Goal: Transaction & Acquisition: Book appointment/travel/reservation

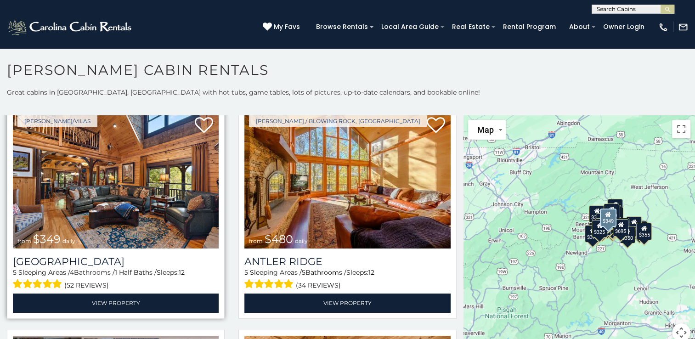
scroll to position [28, 0]
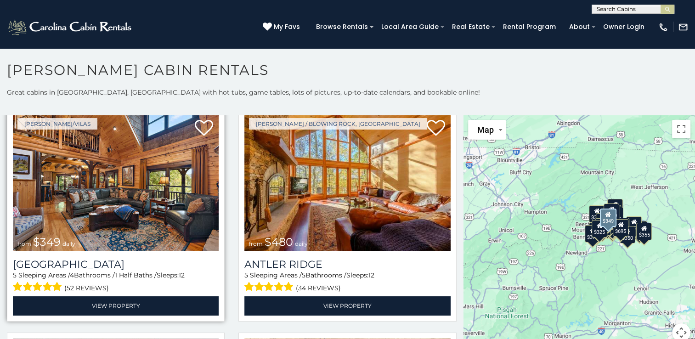
click at [114, 177] on img at bounding box center [116, 183] width 206 height 138
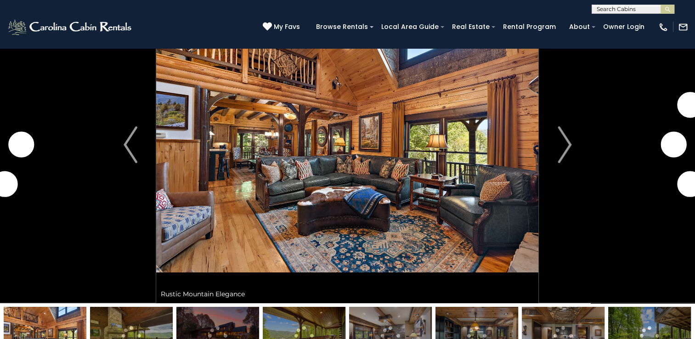
scroll to position [61, 0]
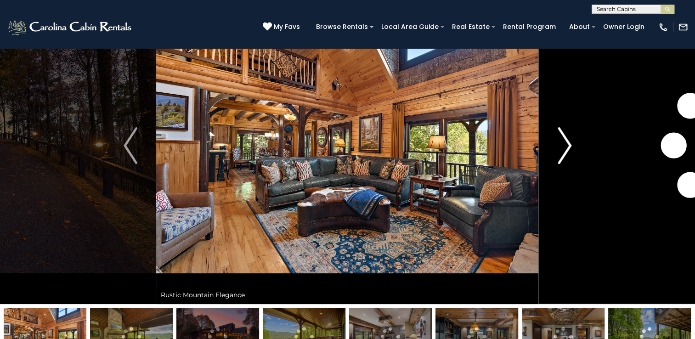
click at [568, 149] on img "Next" at bounding box center [565, 145] width 14 height 37
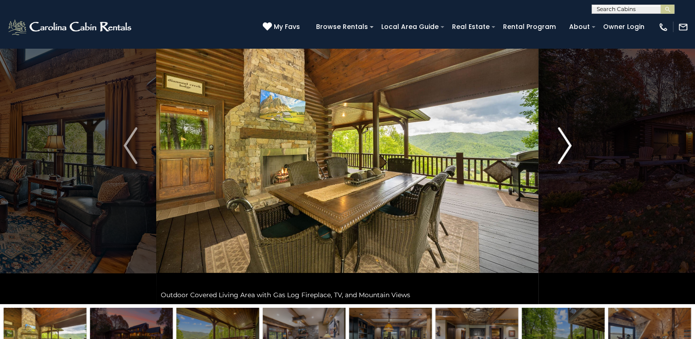
click at [568, 149] on img "Next" at bounding box center [565, 145] width 14 height 37
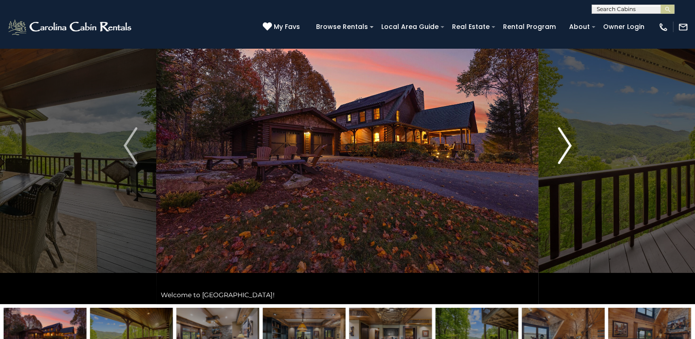
click at [568, 149] on img "Next" at bounding box center [565, 145] width 14 height 37
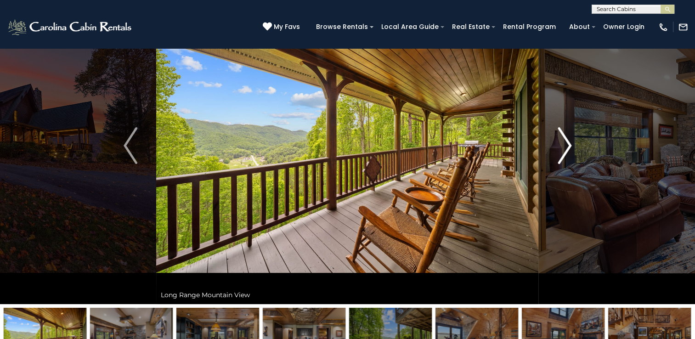
click at [568, 149] on img "Next" at bounding box center [565, 145] width 14 height 37
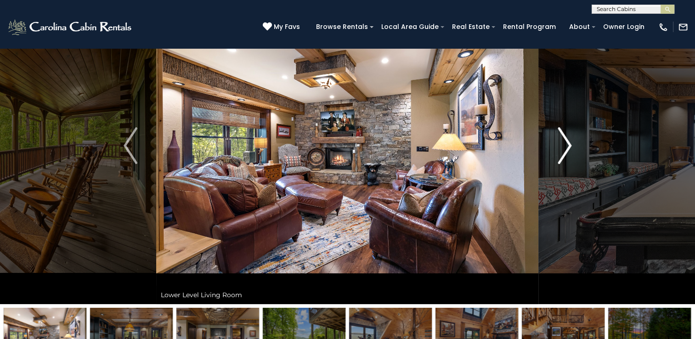
click at [568, 149] on img "Next" at bounding box center [565, 145] width 14 height 37
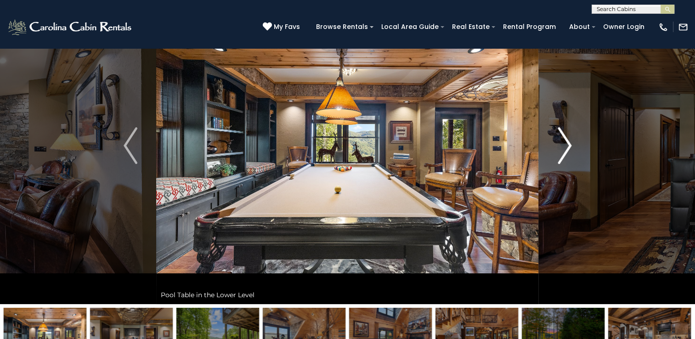
click at [568, 149] on img "Next" at bounding box center [565, 145] width 14 height 37
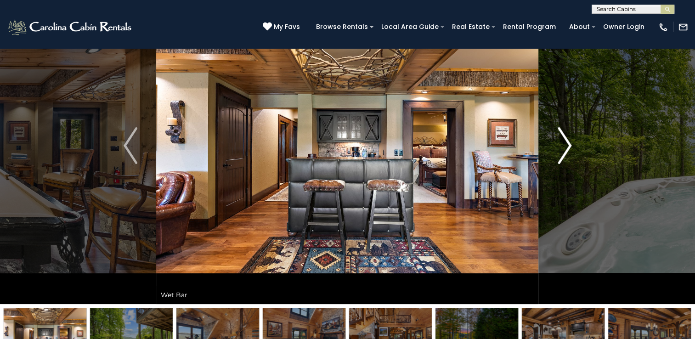
click at [568, 149] on img "Next" at bounding box center [565, 145] width 14 height 37
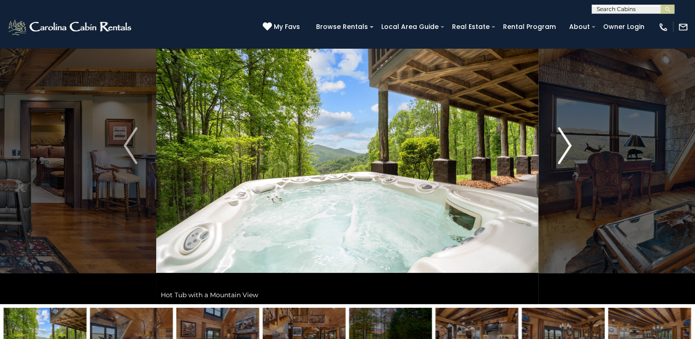
click at [567, 148] on img "Next" at bounding box center [565, 145] width 14 height 37
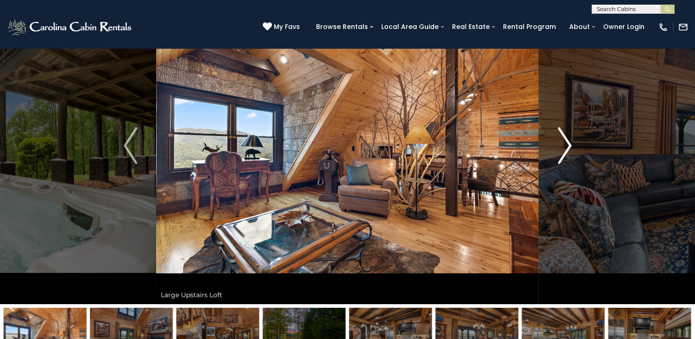
click at [567, 148] on img "Next" at bounding box center [565, 145] width 14 height 37
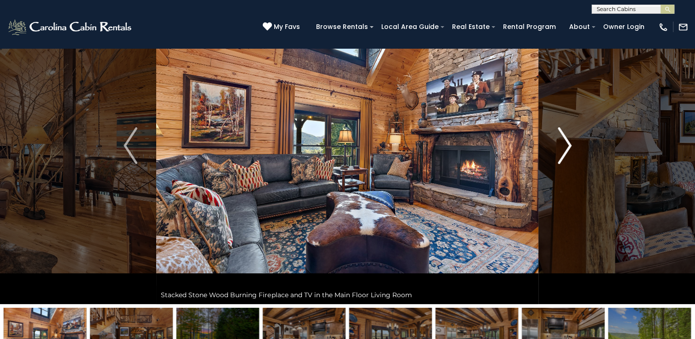
click at [567, 148] on img "Next" at bounding box center [565, 145] width 14 height 37
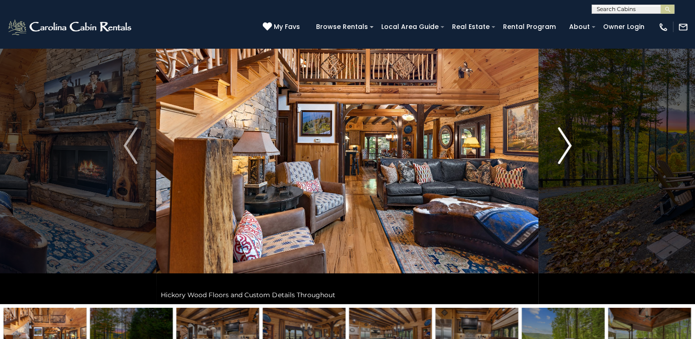
click at [567, 148] on img "Next" at bounding box center [565, 145] width 14 height 37
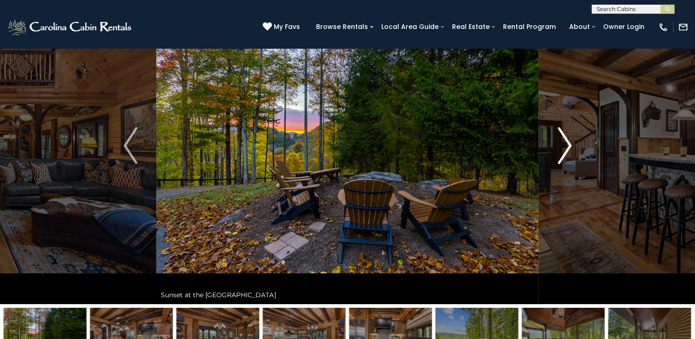
click at [567, 148] on img "Next" at bounding box center [565, 145] width 14 height 37
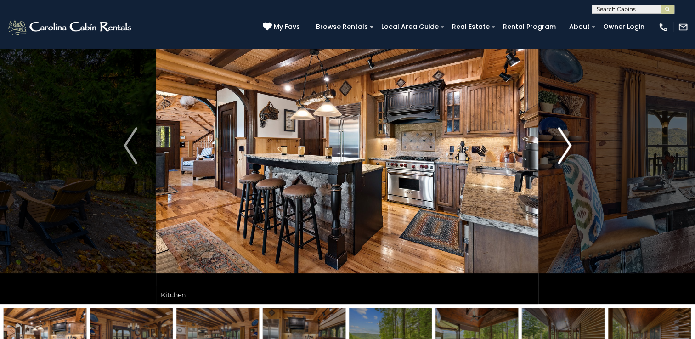
click at [567, 148] on img "Next" at bounding box center [565, 145] width 14 height 37
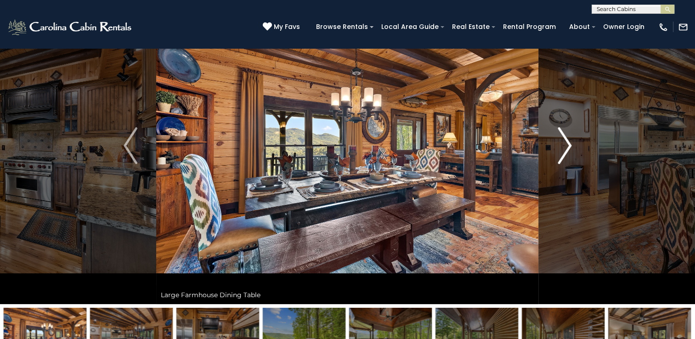
click at [567, 148] on img "Next" at bounding box center [565, 145] width 14 height 37
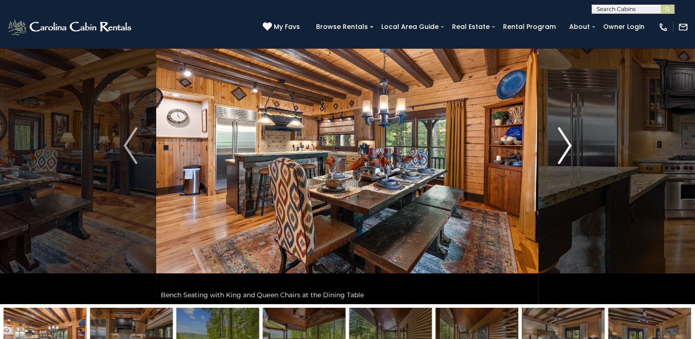
click at [567, 148] on img "Next" at bounding box center [565, 145] width 14 height 37
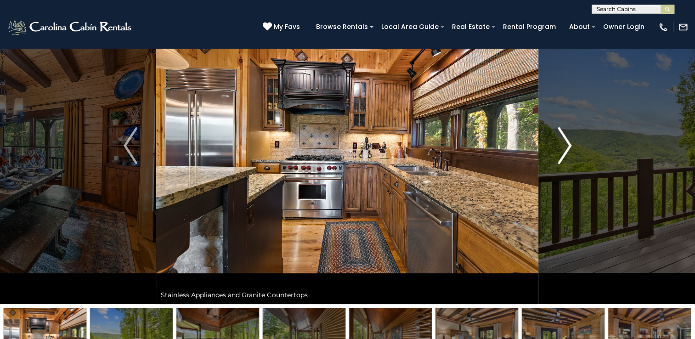
click at [567, 148] on img "Next" at bounding box center [565, 145] width 14 height 37
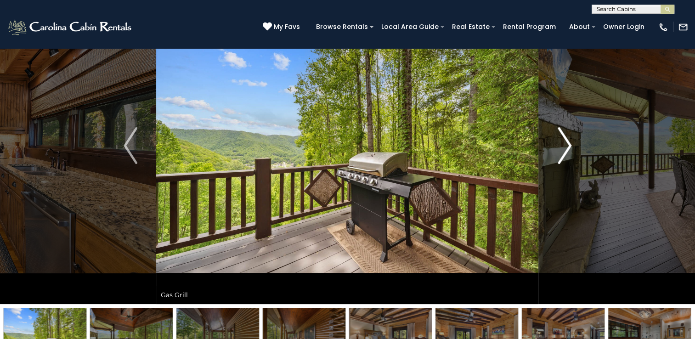
click at [567, 148] on img "Next" at bounding box center [565, 145] width 14 height 37
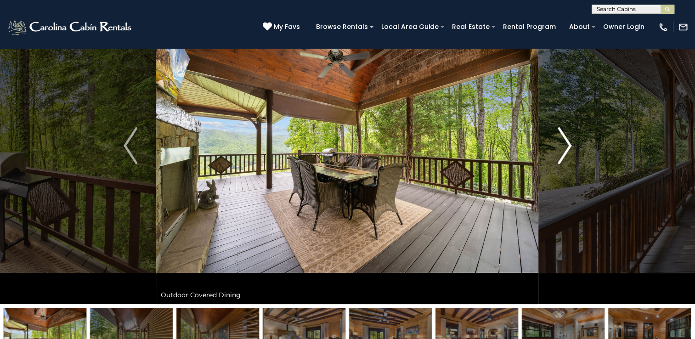
click at [567, 148] on img "Next" at bounding box center [565, 145] width 14 height 37
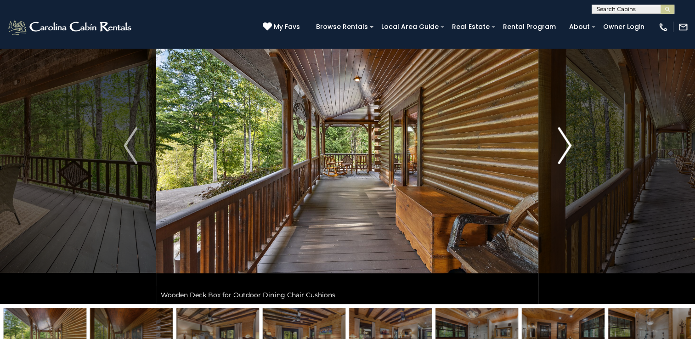
click at [567, 148] on img "Next" at bounding box center [565, 145] width 14 height 37
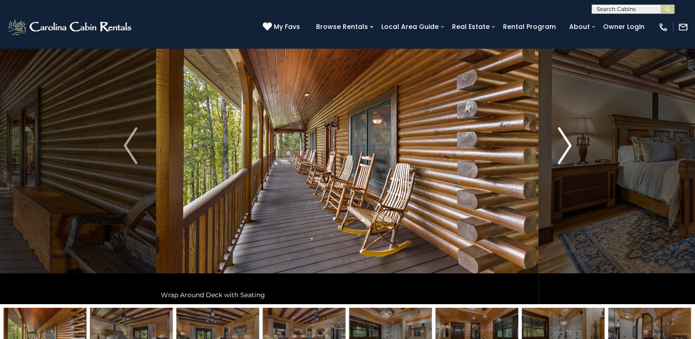
click at [567, 148] on img "Next" at bounding box center [565, 145] width 14 height 37
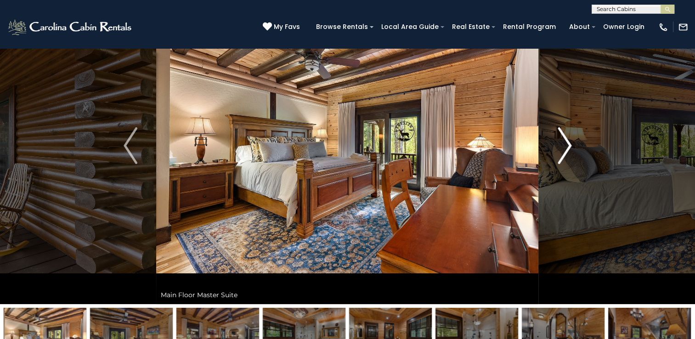
click at [567, 148] on img "Next" at bounding box center [565, 145] width 14 height 37
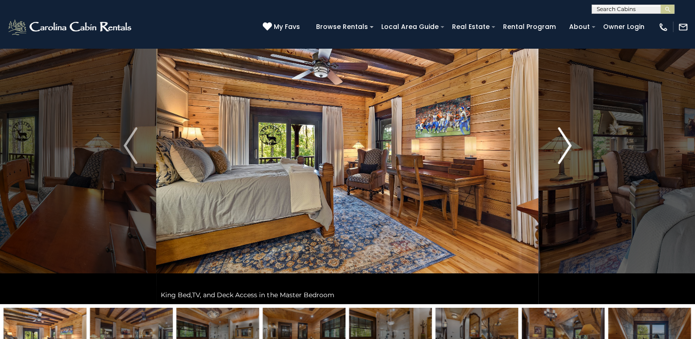
click at [567, 148] on img "Next" at bounding box center [565, 145] width 14 height 37
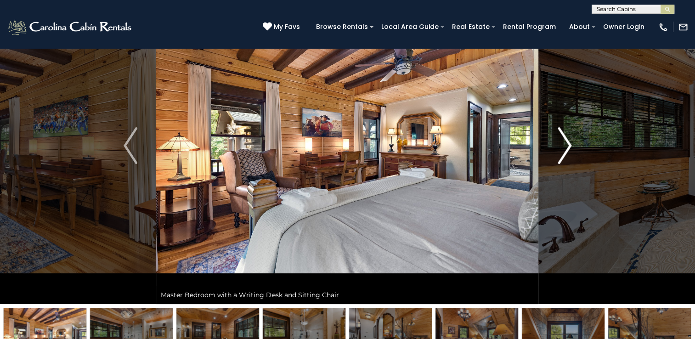
click at [567, 148] on img "Next" at bounding box center [565, 145] width 14 height 37
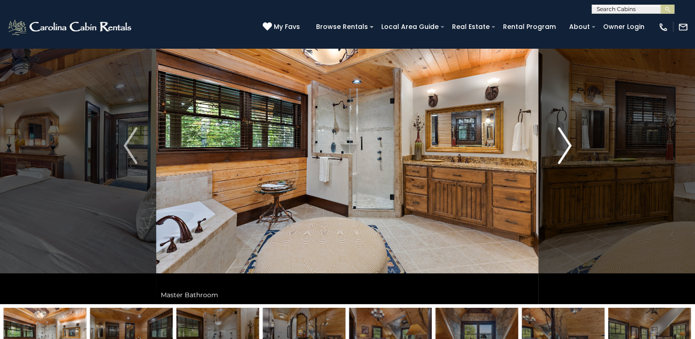
click at [567, 148] on img "Next" at bounding box center [565, 145] width 14 height 37
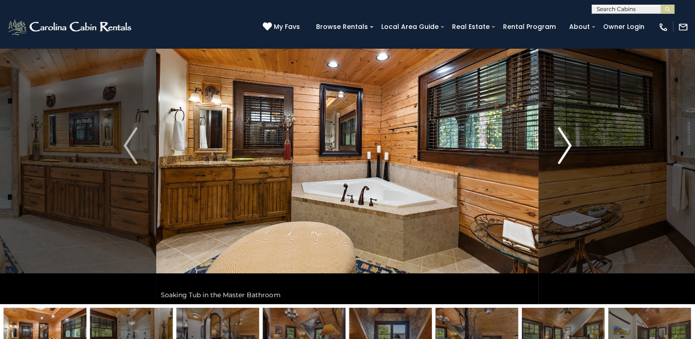
click at [567, 148] on img "Next" at bounding box center [565, 145] width 14 height 37
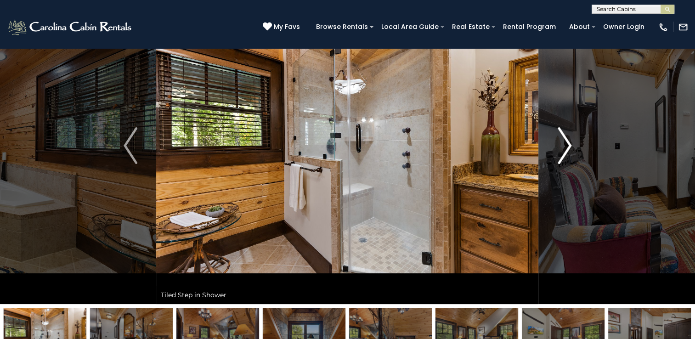
click at [567, 148] on img "Next" at bounding box center [565, 145] width 14 height 37
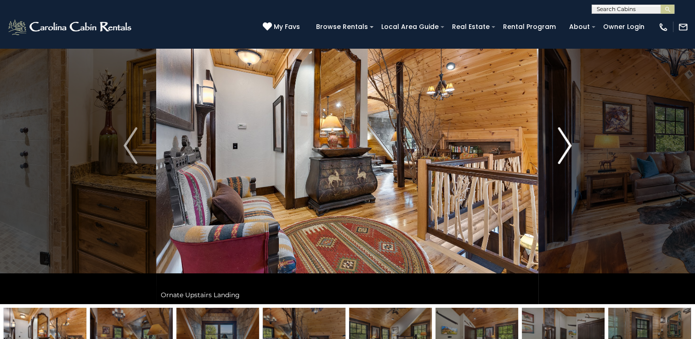
click at [567, 148] on img "Next" at bounding box center [565, 145] width 14 height 37
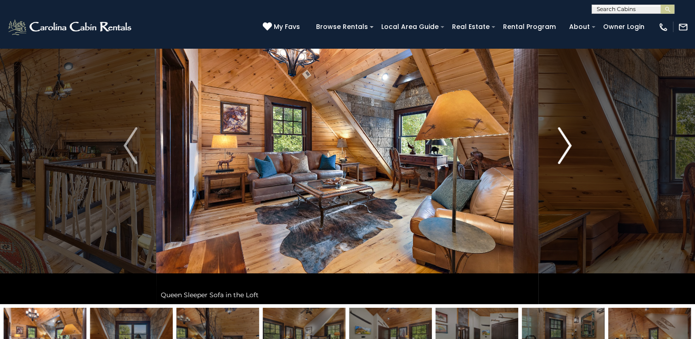
click at [567, 148] on img "Next" at bounding box center [565, 145] width 14 height 37
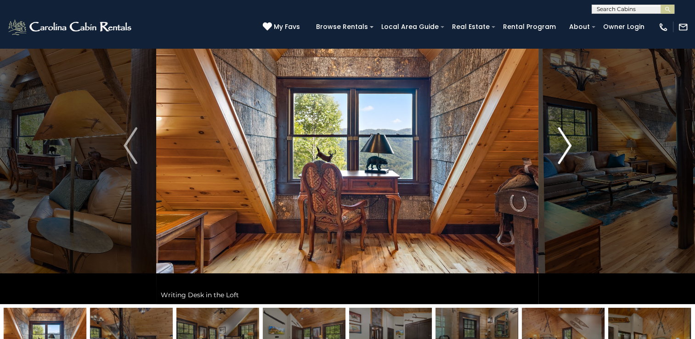
click at [567, 148] on img "Next" at bounding box center [565, 145] width 14 height 37
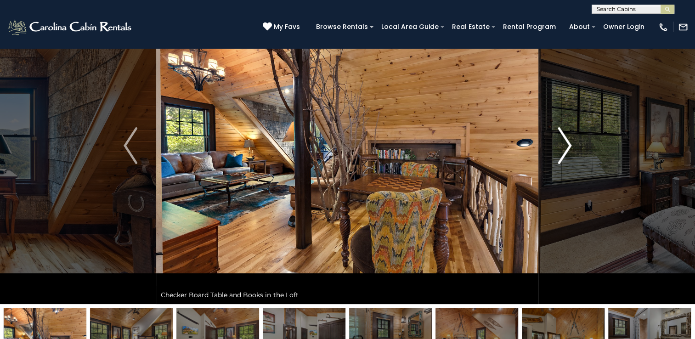
click at [567, 148] on img "Next" at bounding box center [565, 145] width 14 height 37
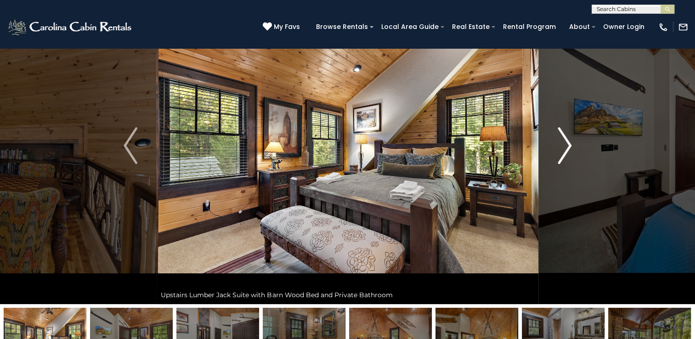
click at [567, 148] on img "Next" at bounding box center [565, 145] width 14 height 37
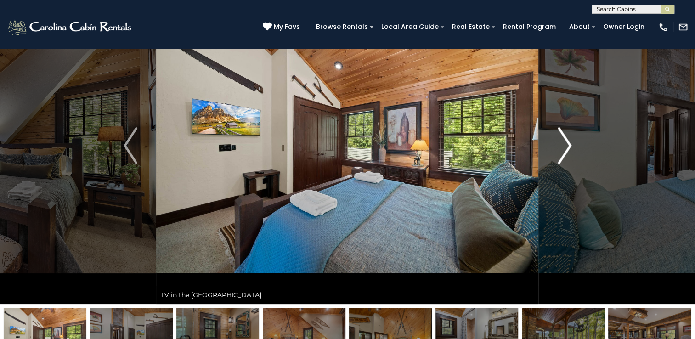
click at [567, 148] on img "Next" at bounding box center [565, 145] width 14 height 37
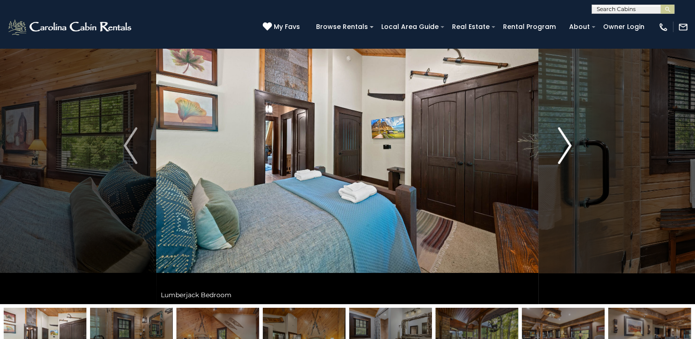
click at [567, 148] on img "Next" at bounding box center [565, 145] width 14 height 37
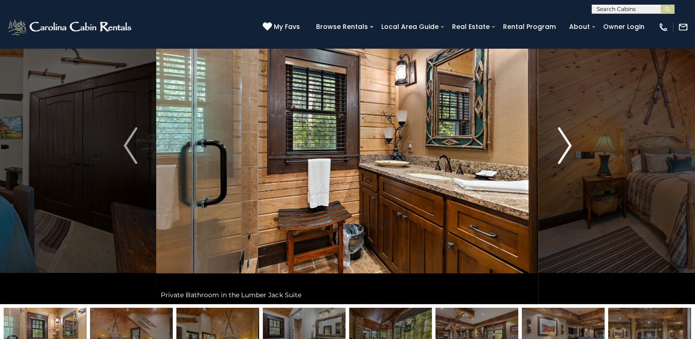
click at [567, 148] on img "Next" at bounding box center [565, 145] width 14 height 37
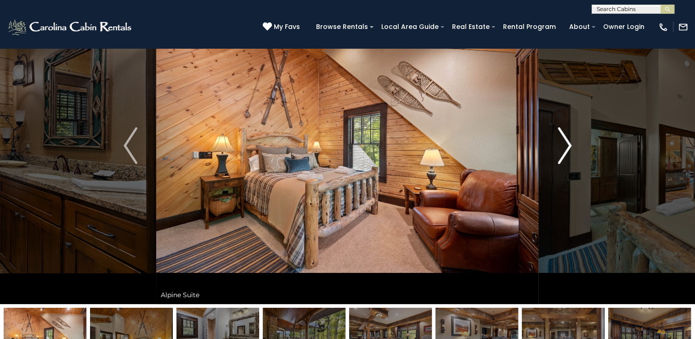
click at [567, 148] on img "Next" at bounding box center [565, 145] width 14 height 37
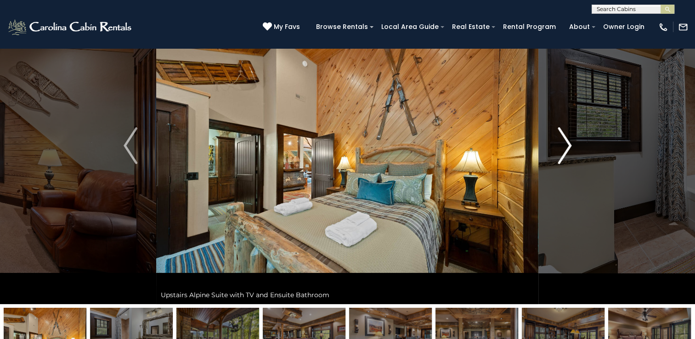
click at [567, 148] on img "Next" at bounding box center [565, 145] width 14 height 37
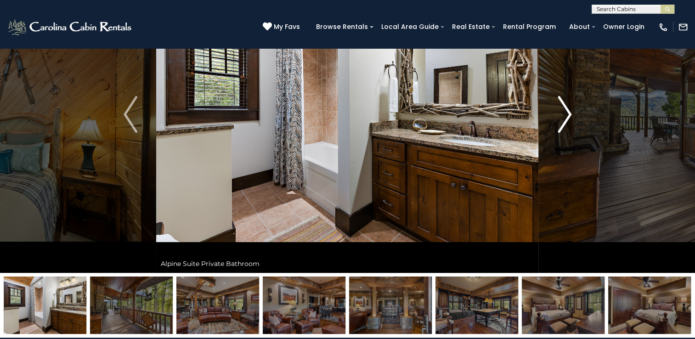
scroll to position [91, 0]
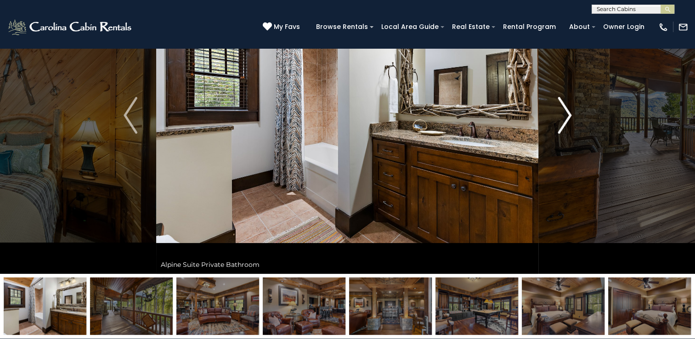
click at [562, 130] on img "Next" at bounding box center [565, 115] width 14 height 37
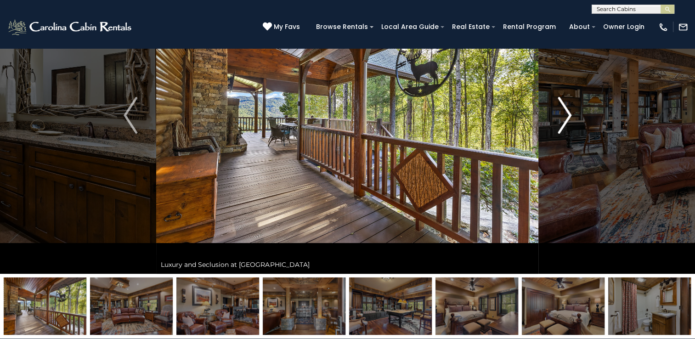
click at [562, 130] on img "Next" at bounding box center [565, 115] width 14 height 37
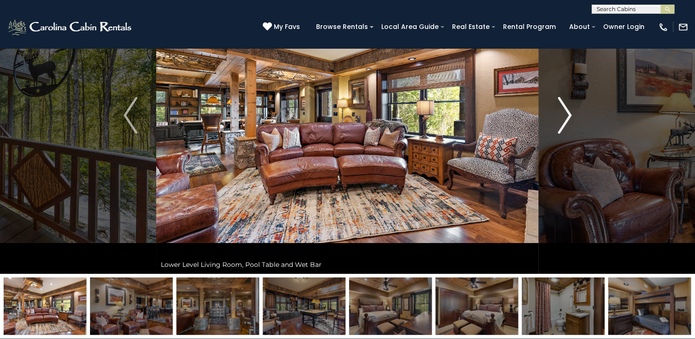
click at [562, 130] on img "Next" at bounding box center [565, 115] width 14 height 37
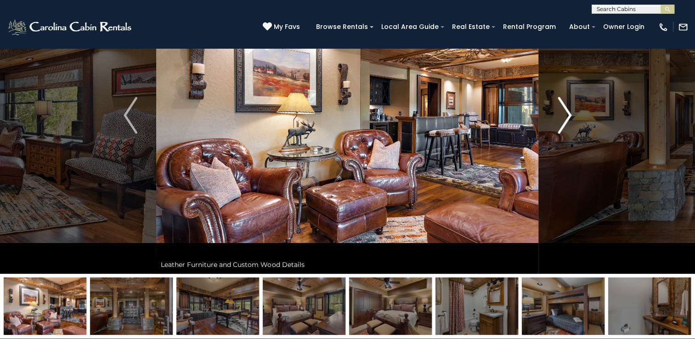
click at [562, 130] on img "Next" at bounding box center [565, 115] width 14 height 37
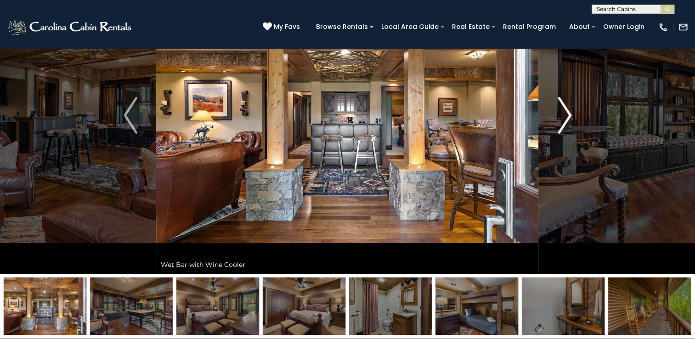
click at [562, 130] on img "Next" at bounding box center [565, 115] width 14 height 37
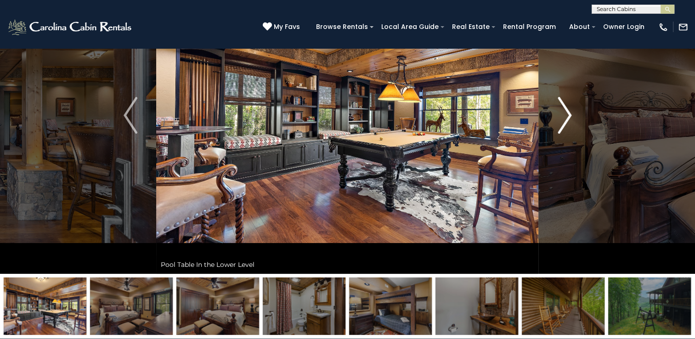
click at [562, 130] on img "Next" at bounding box center [565, 115] width 14 height 37
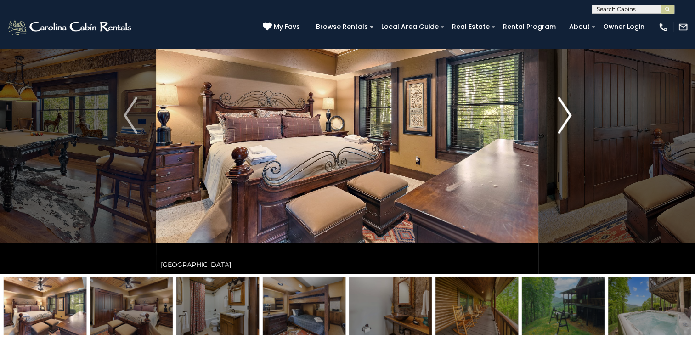
click at [562, 130] on img "Next" at bounding box center [565, 115] width 14 height 37
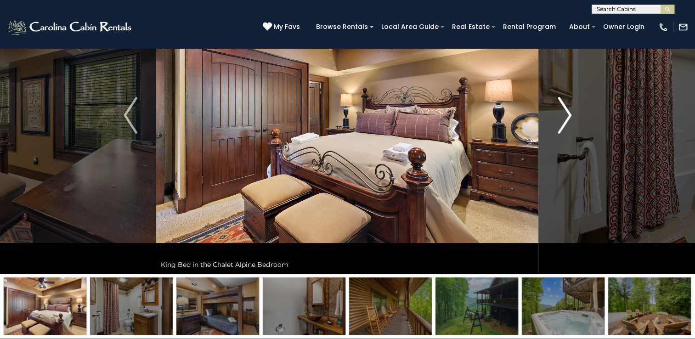
click at [562, 130] on img "Next" at bounding box center [565, 115] width 14 height 37
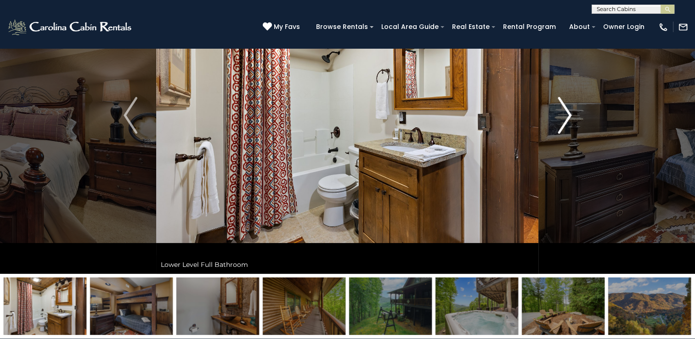
click at [562, 130] on img "Next" at bounding box center [565, 115] width 14 height 37
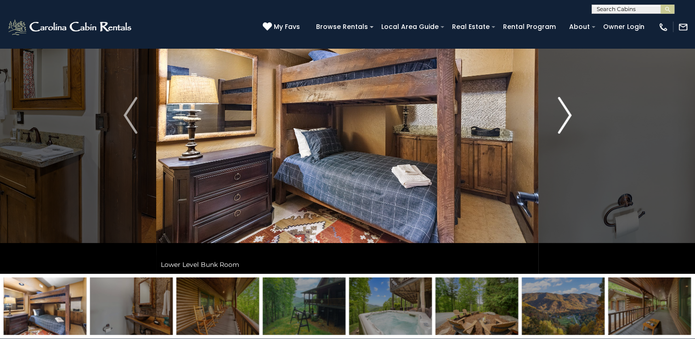
click at [562, 130] on img "Next" at bounding box center [565, 115] width 14 height 37
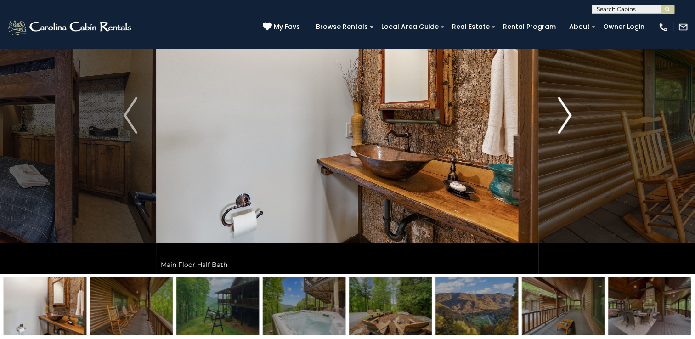
click at [562, 130] on img "Next" at bounding box center [565, 115] width 14 height 37
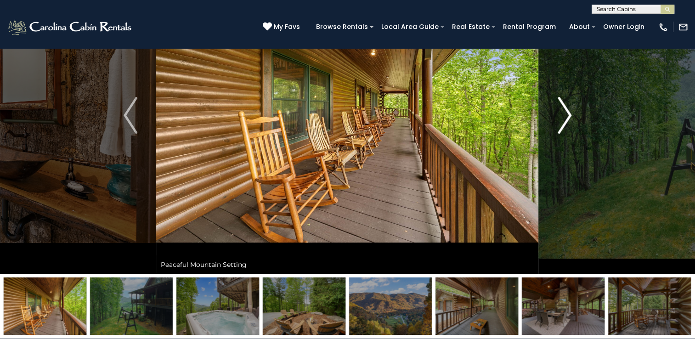
click at [562, 130] on img "Next" at bounding box center [565, 115] width 14 height 37
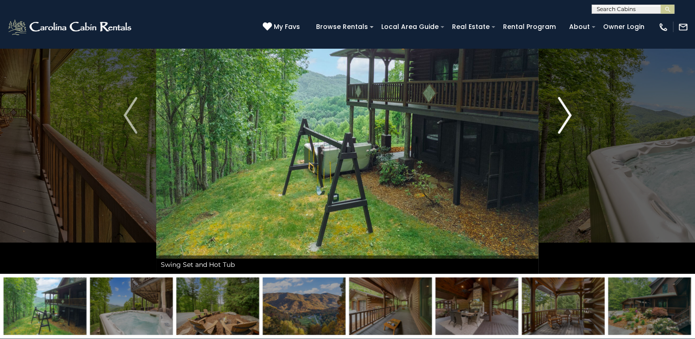
click at [562, 130] on img "Next" at bounding box center [565, 115] width 14 height 37
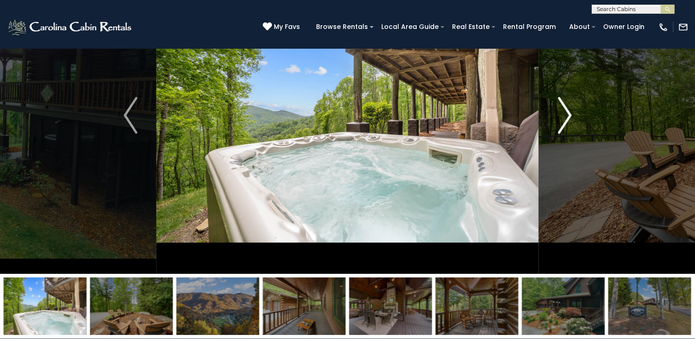
click at [562, 130] on img "Next" at bounding box center [565, 115] width 14 height 37
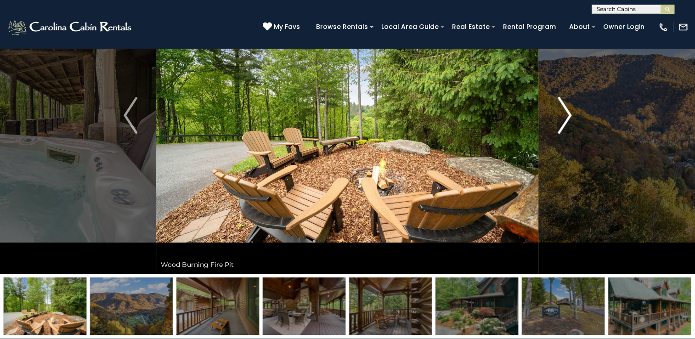
click at [562, 130] on img "Next" at bounding box center [565, 115] width 14 height 37
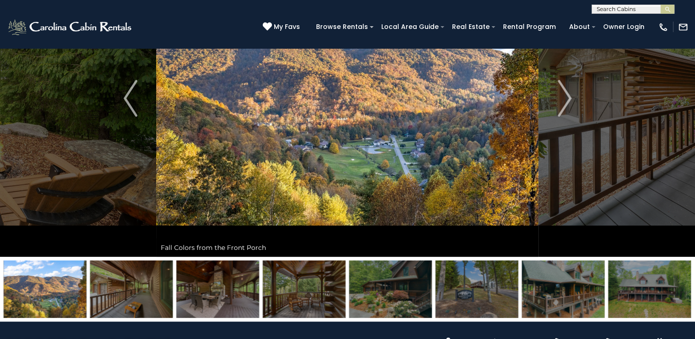
scroll to position [0, 0]
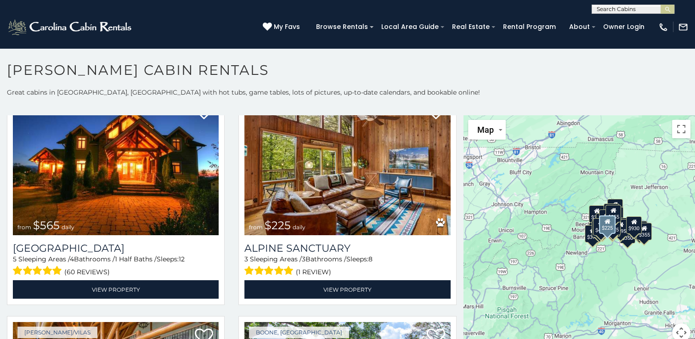
scroll to position [1845, 0]
